Goal: Task Accomplishment & Management: Manage account settings

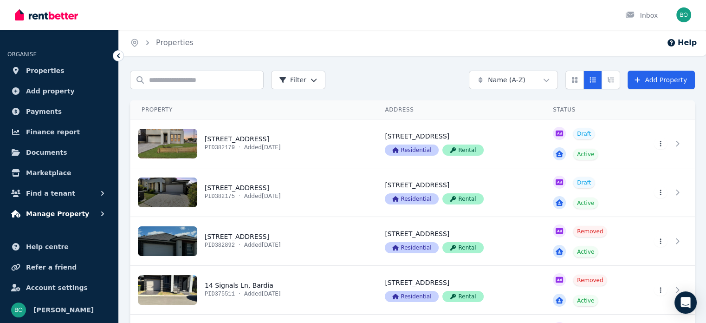
click at [51, 212] on span "Manage Property" at bounding box center [57, 213] width 63 height 11
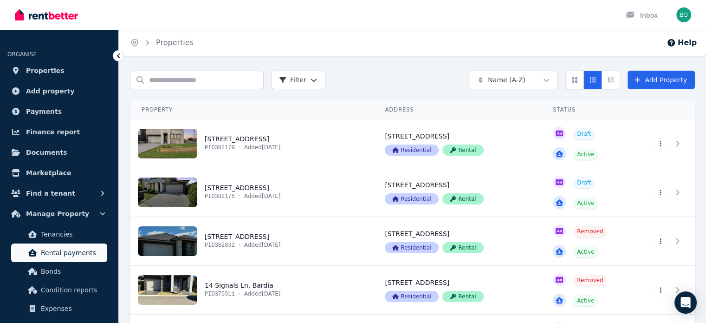
click at [76, 254] on span "Rental payments" at bounding box center [72, 252] width 63 height 11
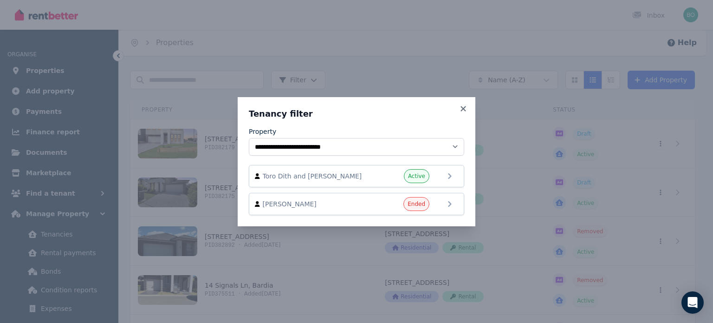
click at [464, 108] on icon at bounding box center [462, 108] width 5 height 5
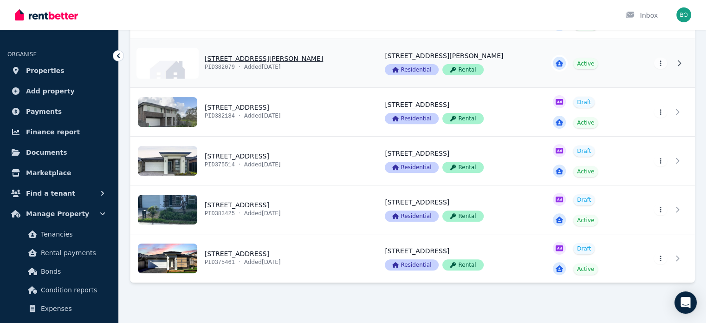
scroll to position [325, 0]
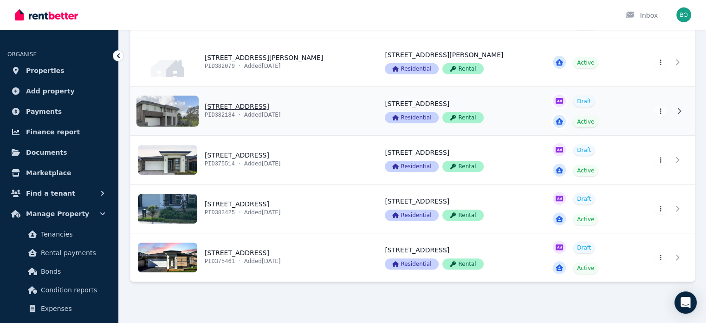
click at [228, 104] on link "View property details" at bounding box center [251, 111] width 243 height 48
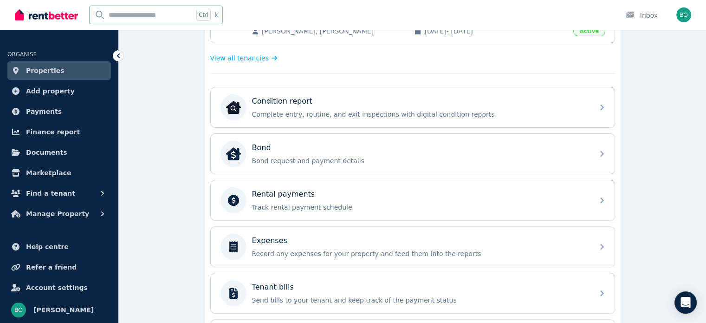
scroll to position [279, 0]
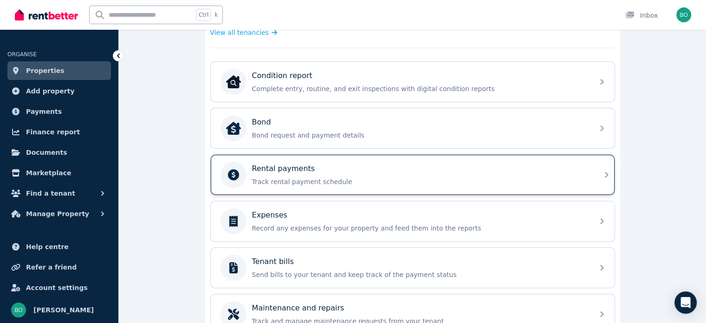
click at [269, 177] on p "Track rental payment schedule" at bounding box center [420, 181] width 336 height 9
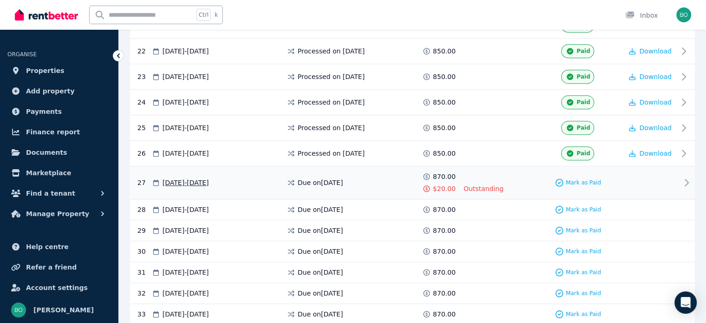
scroll to position [743, 0]
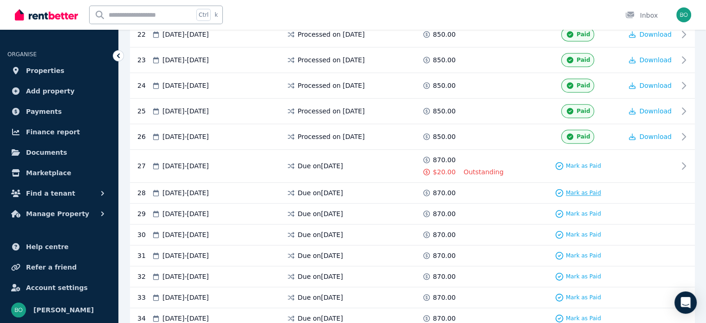
click at [575, 189] on span "Mark as Paid" at bounding box center [583, 192] width 35 height 7
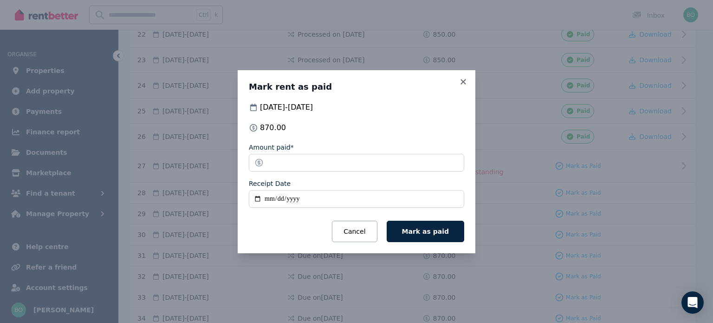
click at [257, 196] on input "Receipt Date" at bounding box center [356, 199] width 215 height 18
type input "**********"
click at [438, 232] on span "Mark as paid" at bounding box center [425, 230] width 47 height 7
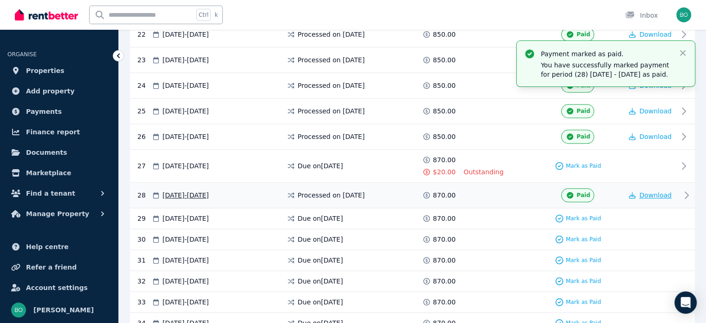
click at [663, 191] on span "Download" at bounding box center [655, 194] width 32 height 7
click at [209, 161] on span "[DATE] - [DATE]" at bounding box center [185, 165] width 46 height 9
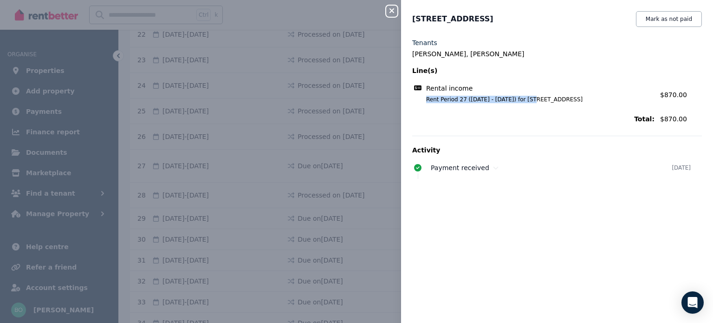
drag, startPoint x: 529, startPoint y: 100, endPoint x: 421, endPoint y: 98, distance: 108.6
click at [421, 98] on span "Rent Period 27 ([DATE] - [DATE]) for [STREET_ADDRESS]" at bounding box center [535, 99] width 240 height 7
copy span "Rent Period 27 ([DATE] - [DATE])"
click at [443, 167] on span "Payment received" at bounding box center [460, 167] width 58 height 7
click at [390, 7] on icon "button" at bounding box center [391, 10] width 11 height 7
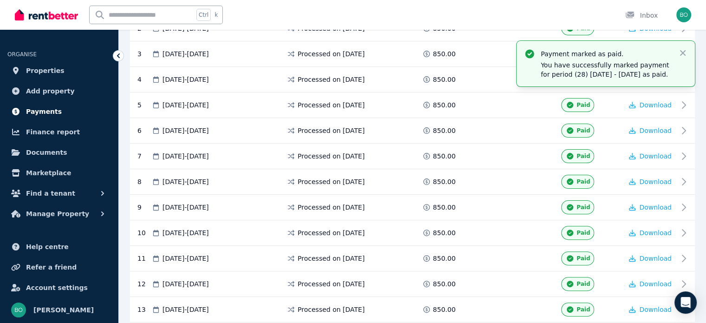
scroll to position [232, 0]
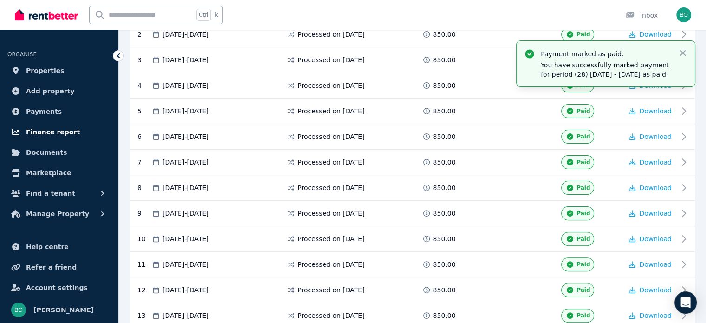
click at [41, 129] on span "Finance report" at bounding box center [53, 131] width 54 height 11
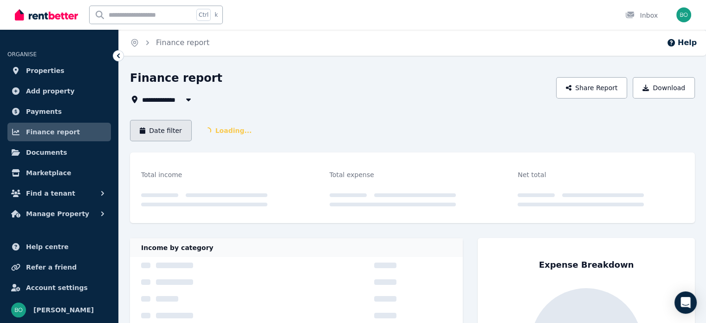
click at [173, 132] on button "Date filter" at bounding box center [161, 130] width 62 height 21
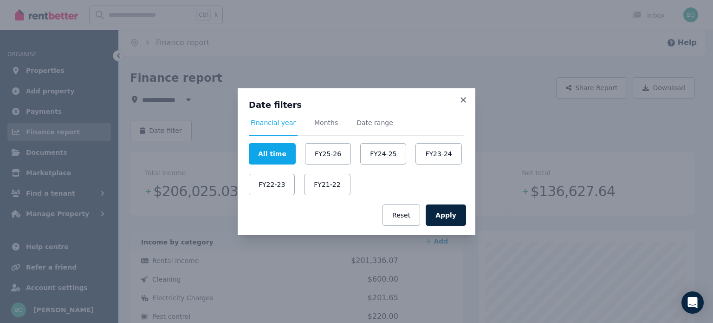
click at [319, 117] on div "Date filters Financial year Months Date range All time FY25-26 FY24-25 FY23-24 …" at bounding box center [356, 147] width 215 height 96
click at [314, 118] on span "Months" at bounding box center [326, 122] width 24 height 9
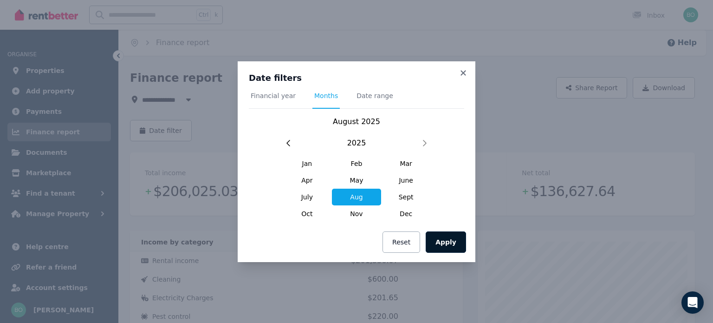
click at [451, 237] on button "Apply" at bounding box center [446, 241] width 40 height 21
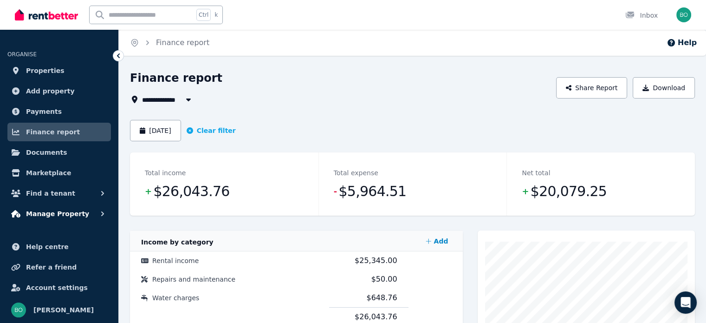
click at [63, 214] on span "Manage Property" at bounding box center [57, 213] width 63 height 11
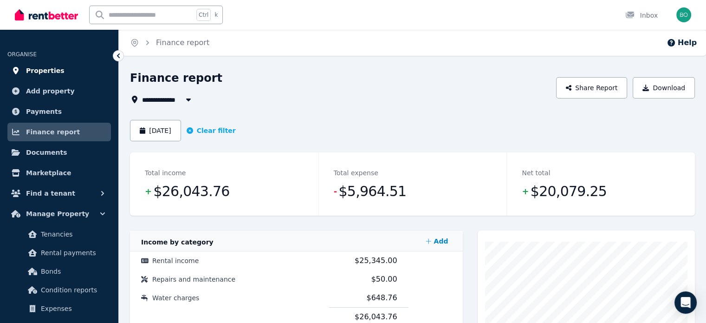
click at [45, 71] on span "Properties" at bounding box center [45, 70] width 39 height 11
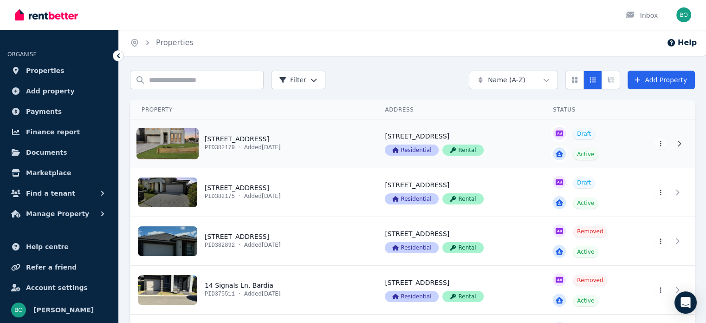
click at [245, 138] on link "View property details" at bounding box center [251, 143] width 243 height 48
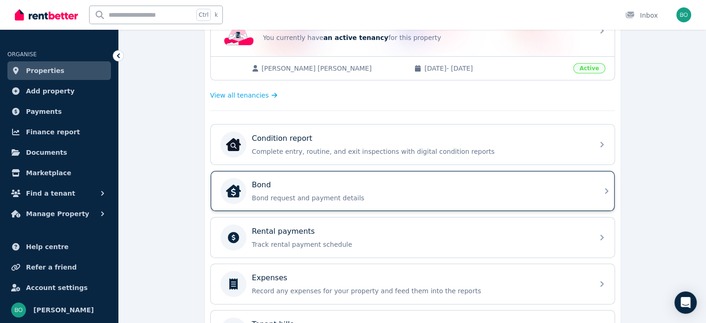
scroll to position [279, 0]
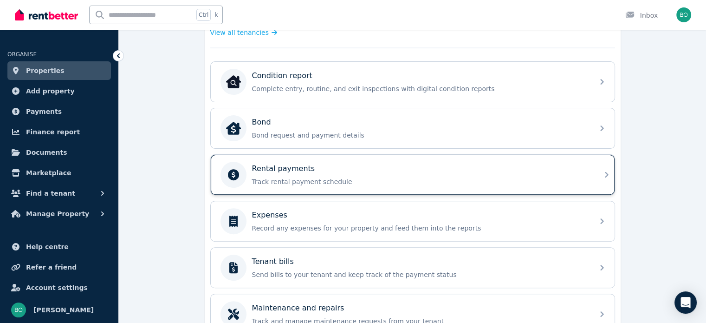
click at [292, 172] on div "Rental payments Track rental payment schedule" at bounding box center [420, 174] width 336 height 23
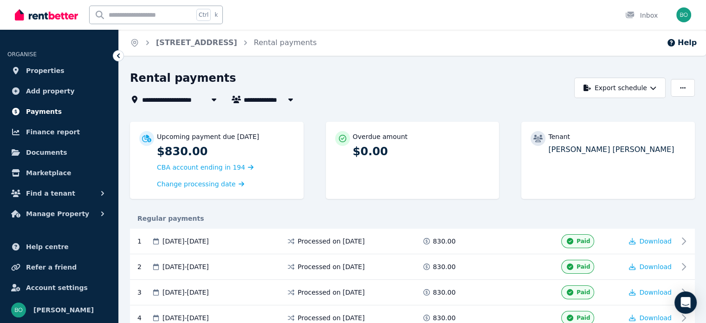
click at [50, 111] on span "Payments" at bounding box center [44, 111] width 36 height 11
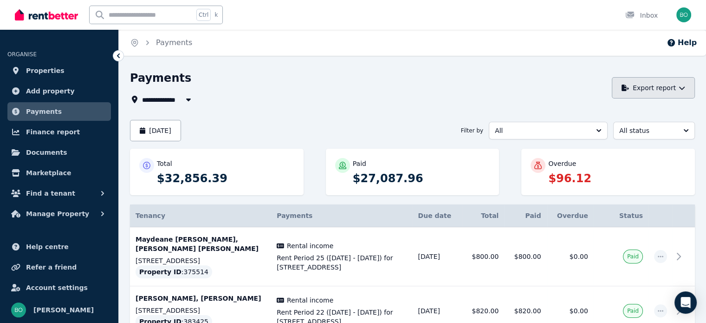
click at [681, 82] on button "Export report" at bounding box center [653, 87] width 83 height 21
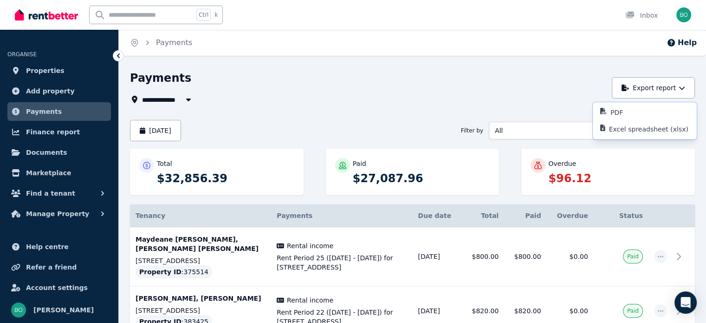
drag, startPoint x: 542, startPoint y: 91, endPoint x: 557, endPoint y: 96, distance: 15.1
click at [545, 91] on div "**********" at bounding box center [368, 88] width 477 height 34
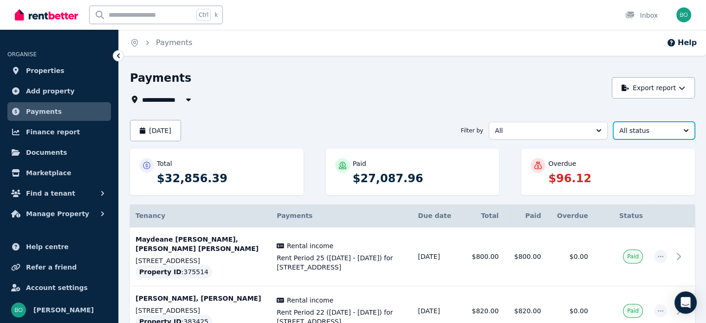
click at [687, 132] on button "All status" at bounding box center [654, 131] width 82 height 18
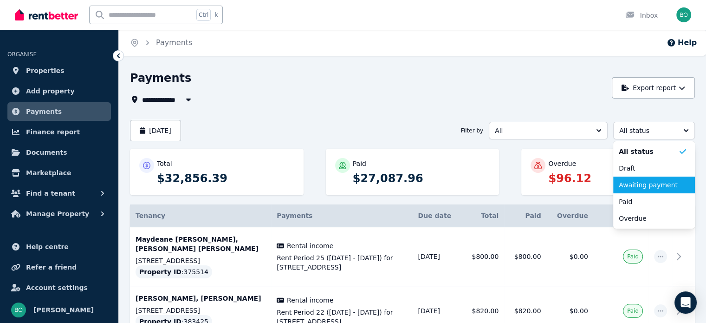
click at [671, 185] on span "Awaiting payment" at bounding box center [648, 184] width 59 height 9
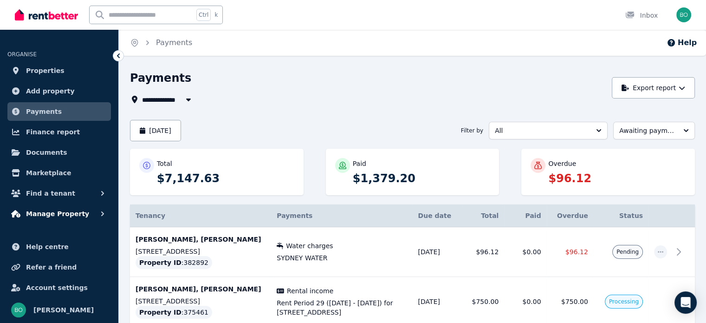
click at [77, 212] on span "Manage Property" at bounding box center [57, 213] width 63 height 11
